Goal: Communication & Community: Answer question/provide support

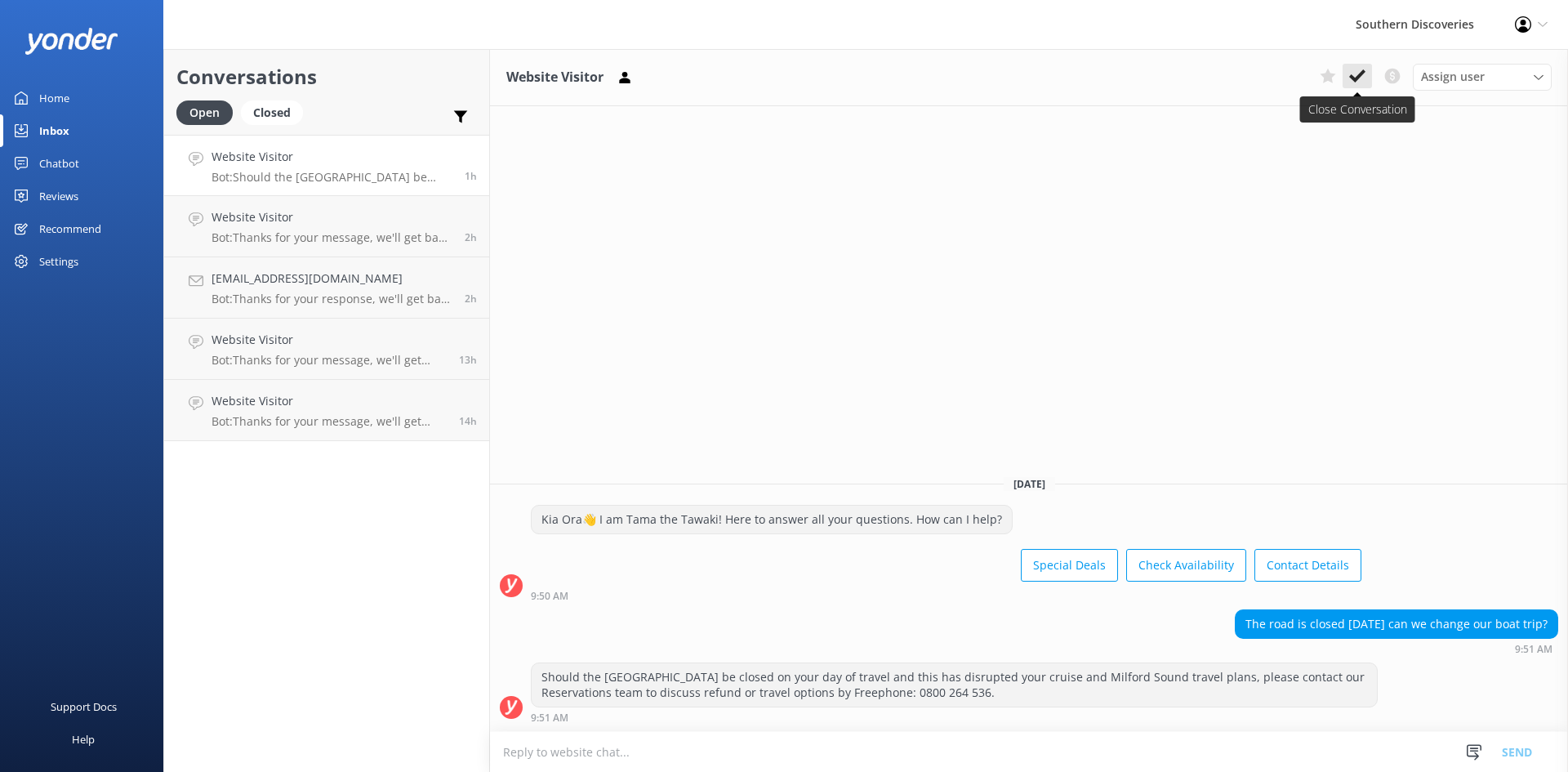
click at [1359, 79] on use at bounding box center [1357, 75] width 17 height 13
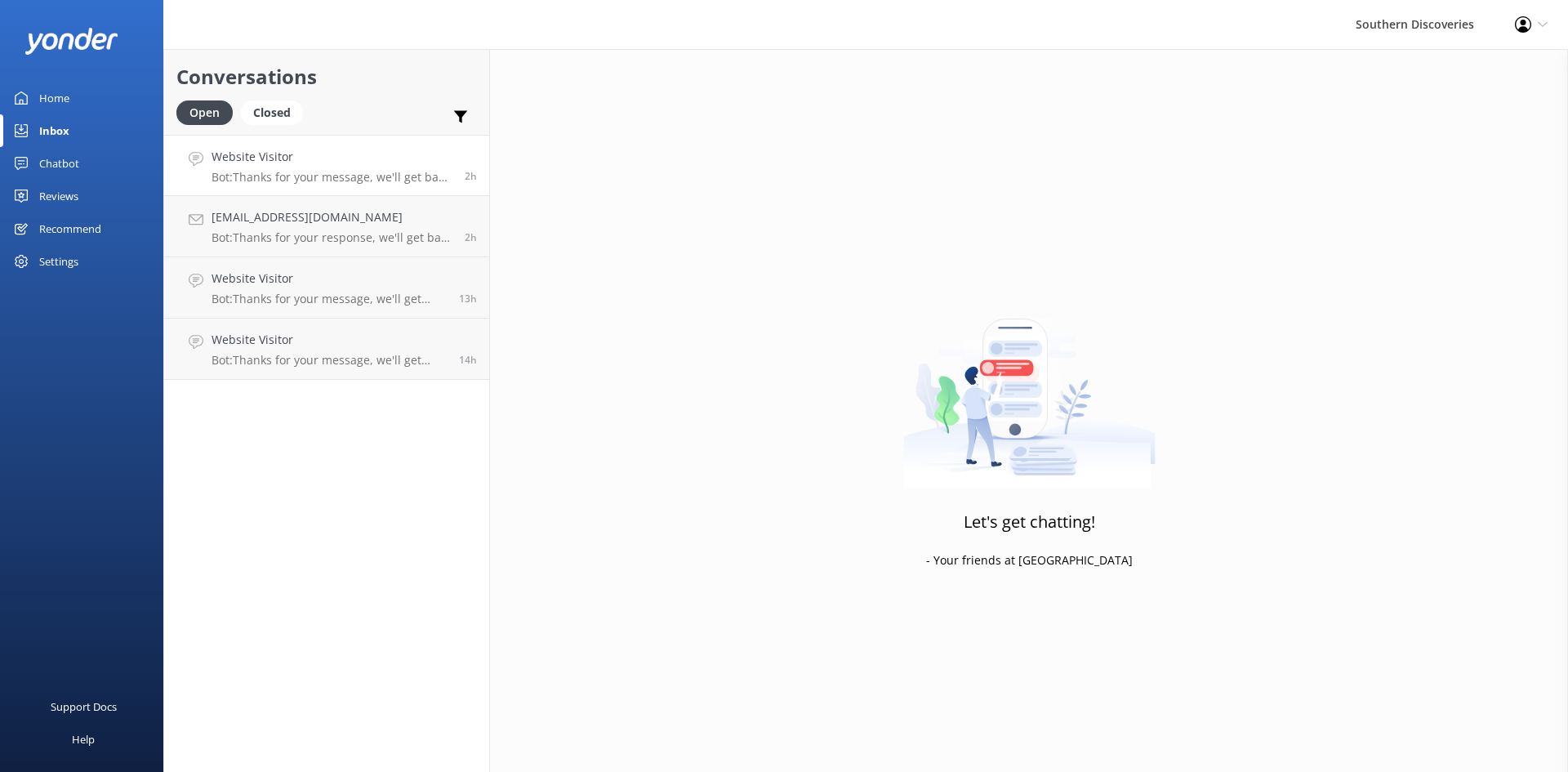
click at [306, 171] on p "Bot: Thanks for your message, we'll get back to you as soon as we can. You're a…" at bounding box center [332, 177] width 241 height 15
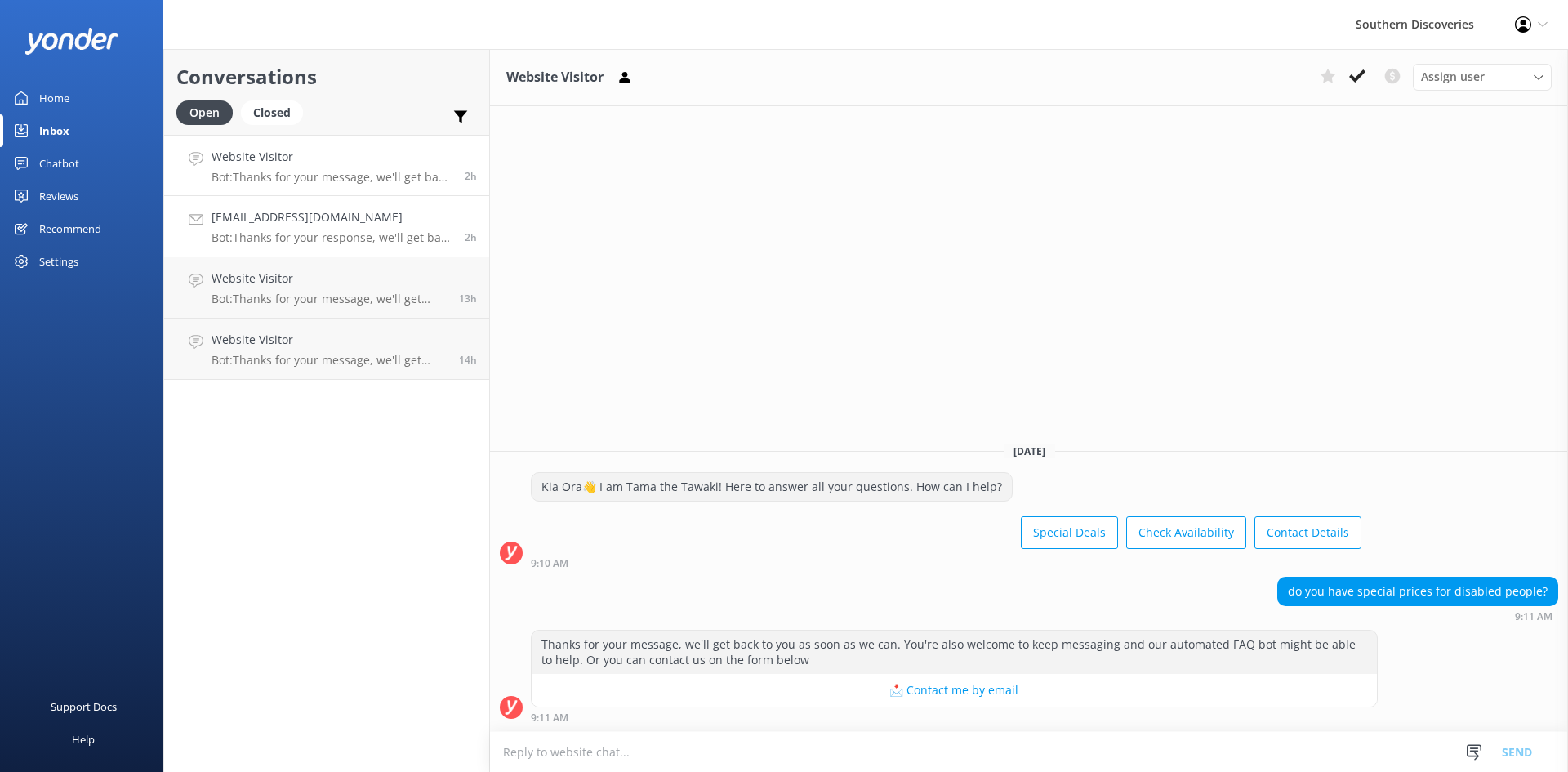
click at [315, 228] on div "[EMAIL_ADDRESS][DOMAIN_NAME] Bot: Thanks for your response, we'll get back to y…" at bounding box center [332, 226] width 241 height 36
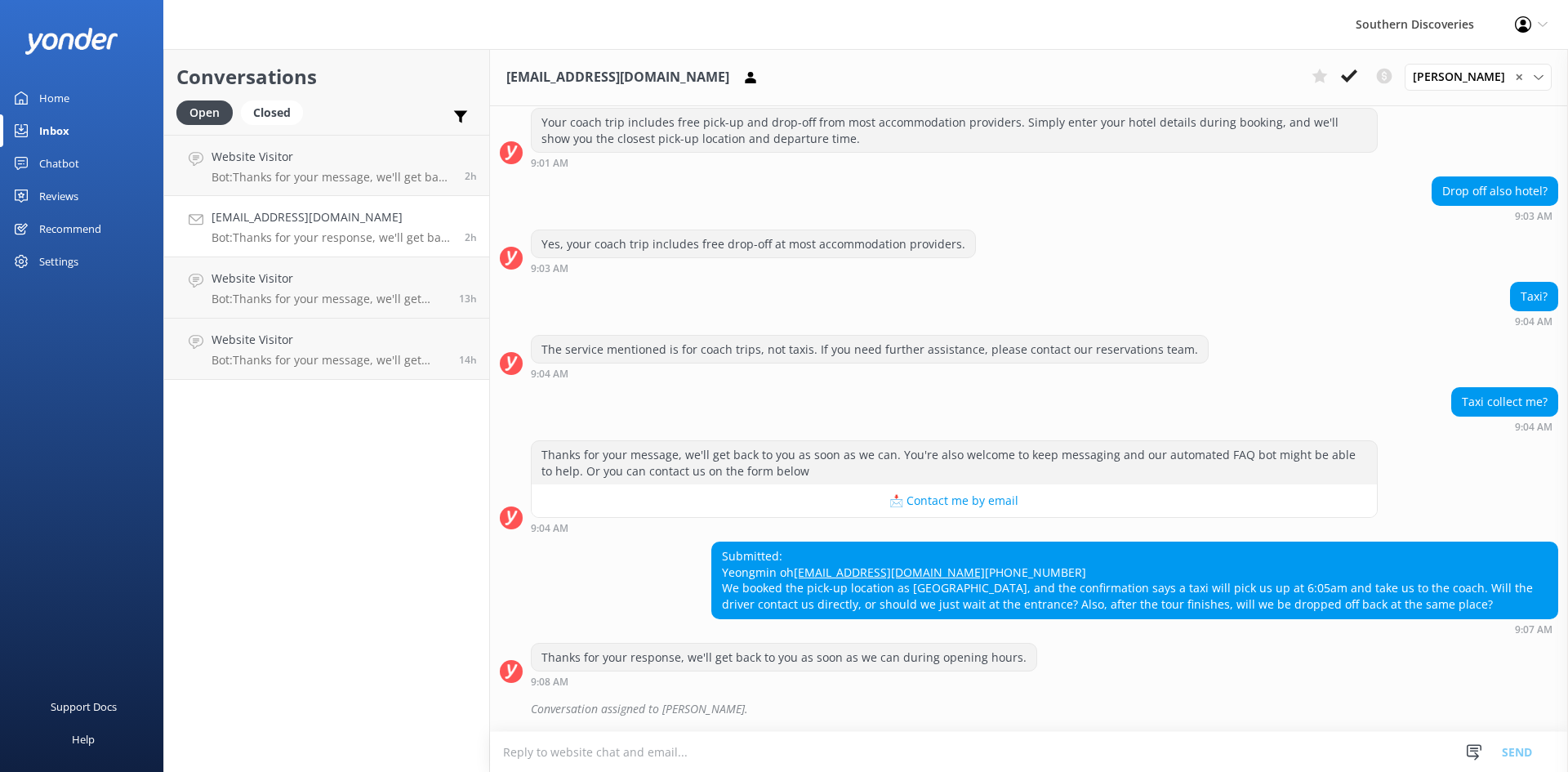
scroll to position [562, 0]
click at [739, 702] on div "Conversation assigned to [PERSON_NAME]." at bounding box center [1044, 709] width 1028 height 28
drag, startPoint x: 739, startPoint y: 713, endPoint x: 573, endPoint y: 688, distance: 167.9
click at [544, 686] on div "[DATE] Kia Ora👋 I am Tama the Tawaki! Here to answer all your questions. How ca…" at bounding box center [1028, 154] width 1078 height 1155
click at [633, 704] on div "Conversation assigned to [PERSON_NAME]." at bounding box center [1044, 709] width 1028 height 28
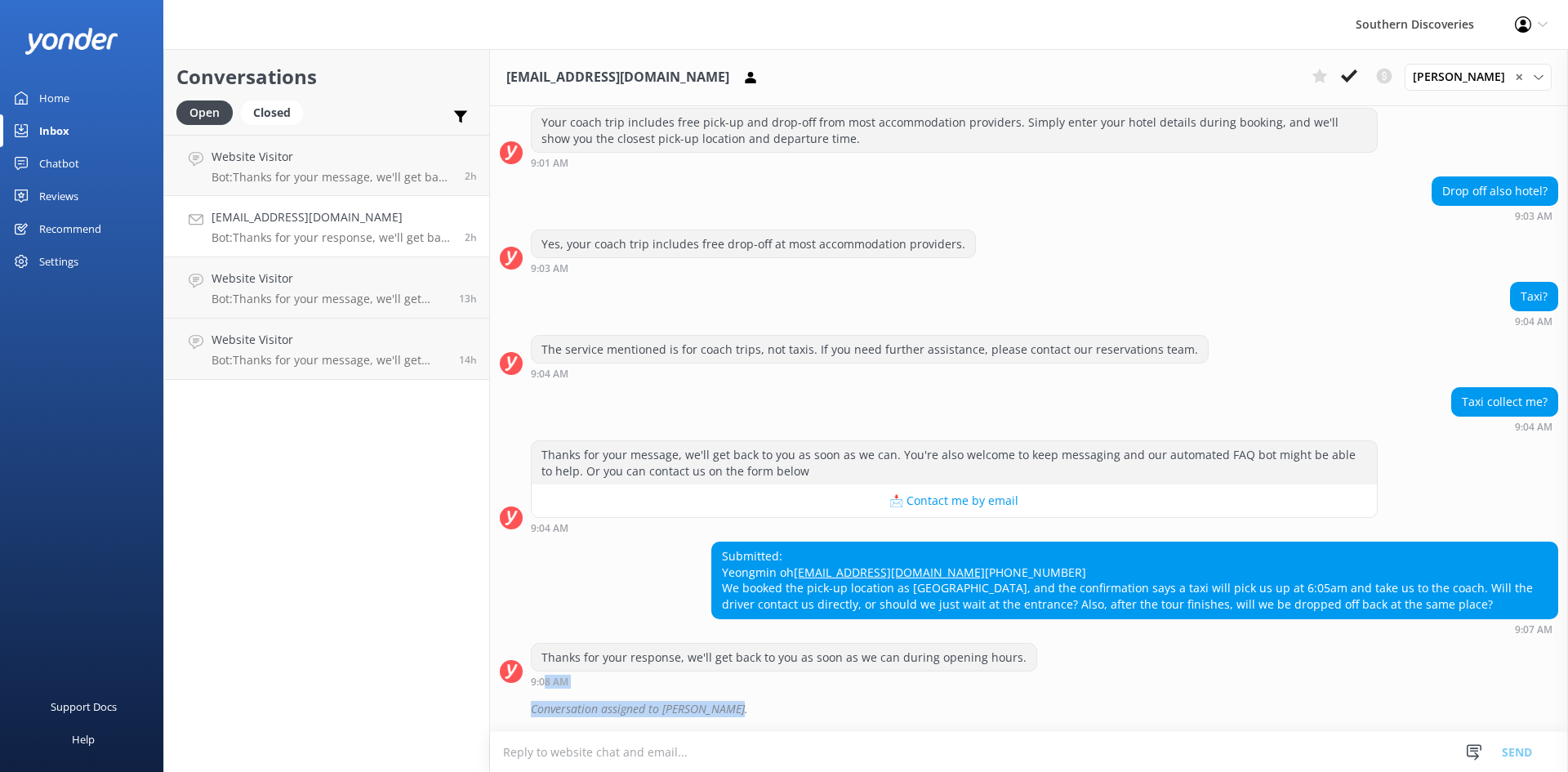
click at [771, 690] on div "Thanks for your response, we'll get back to you as soon as we can during openin…" at bounding box center [1028, 669] width 1078 height 53
click at [630, 751] on textarea at bounding box center [1028, 752] width 1078 height 40
drag, startPoint x: 641, startPoint y: 752, endPoint x: 880, endPoint y: 775, distance: 240.1
click at [880, 771] on html "Southern Discoveries Profile Settings Logout Home Inbox Chatbot Content Product…" at bounding box center [784, 386] width 1568 height 772
click at [1357, 72] on icon at bounding box center [1348, 76] width 17 height 17
